Goal: Transaction & Acquisition: Purchase product/service

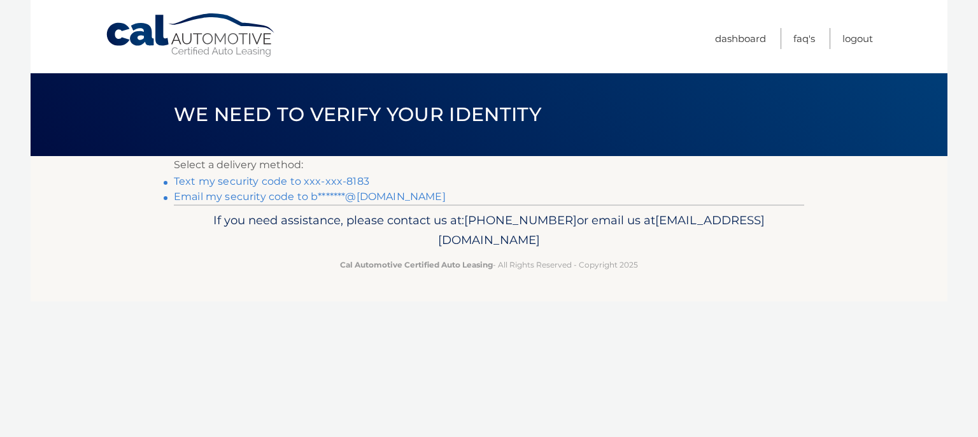
click at [331, 178] on link "Text my security code to xxx-xxx-8183" at bounding box center [271, 181] width 195 height 12
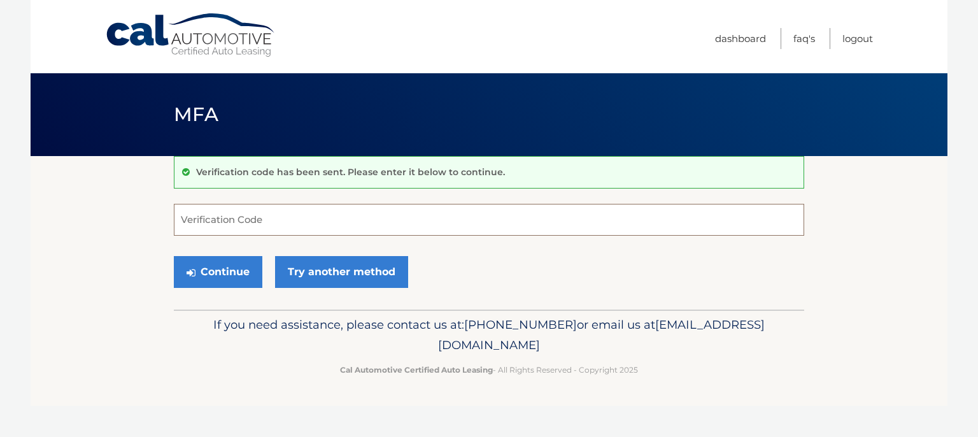
click at [263, 220] on input "Verification Code" at bounding box center [489, 220] width 630 height 32
type input "044438"
click at [225, 281] on button "Continue" at bounding box center [218, 272] width 89 height 32
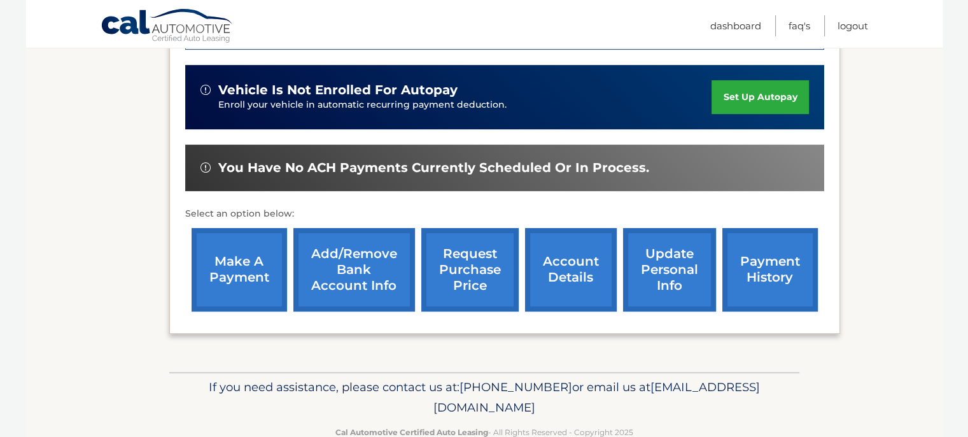
scroll to position [412, 0]
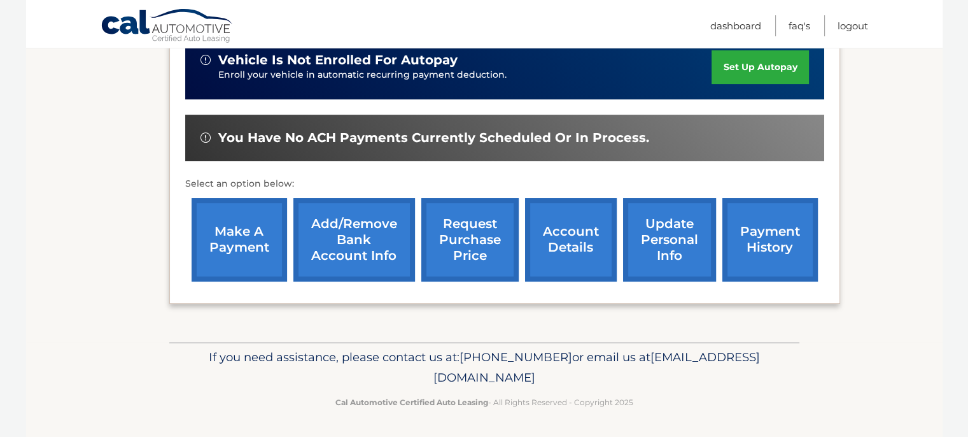
click at [770, 242] on link "payment history" at bounding box center [771, 239] width 96 height 83
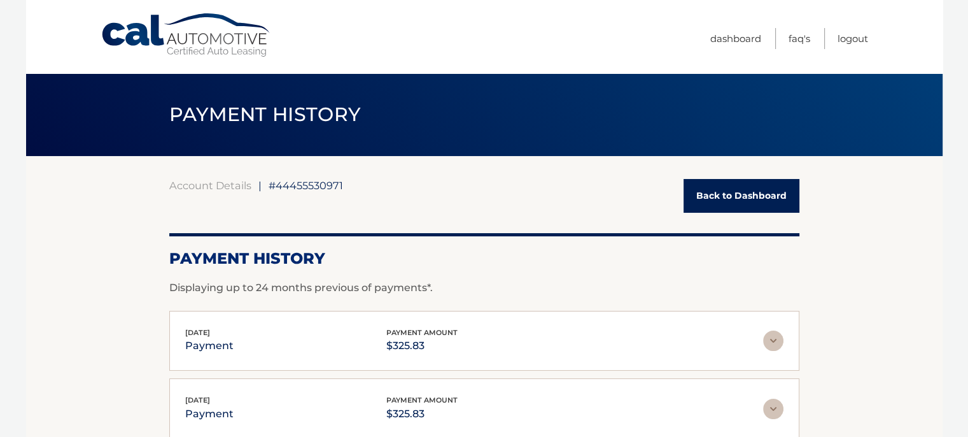
click at [714, 199] on link "Back to Dashboard" at bounding box center [742, 196] width 116 height 34
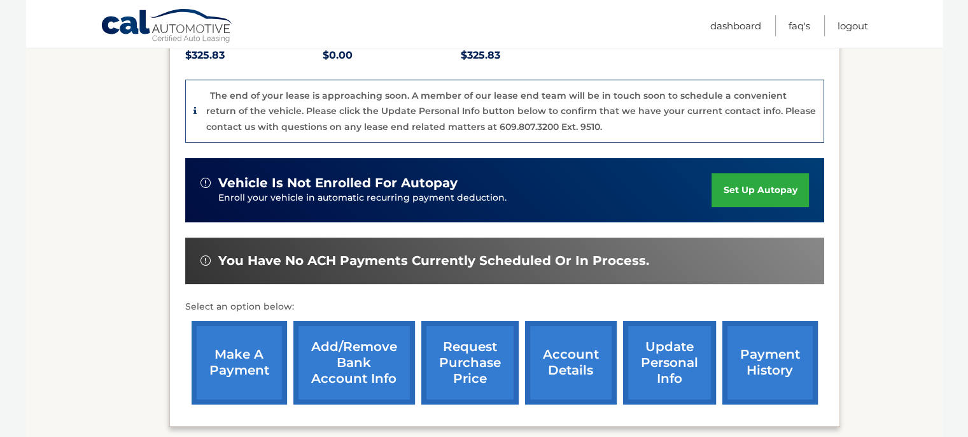
scroll to position [318, 0]
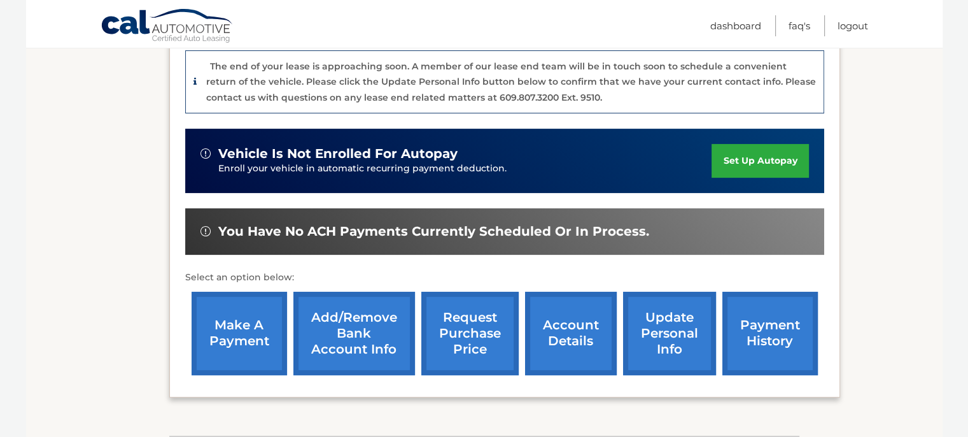
click at [250, 318] on link "make a payment" at bounding box center [240, 333] width 96 height 83
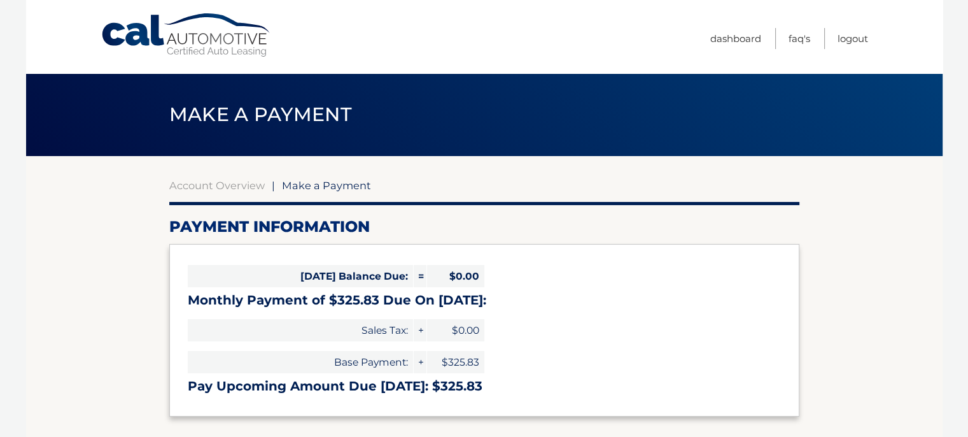
select select "MmE4MjE3YjYtNjgyNS00OWQ4LTlkNDMtNTlmMDFmZGMxYTI0"
click at [849, 39] on link "Logout" at bounding box center [853, 38] width 31 height 21
